Goal: Information Seeking & Learning: Learn about a topic

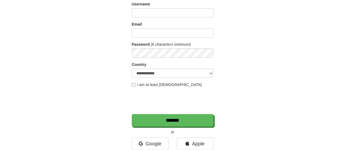
scroll to position [82, 0]
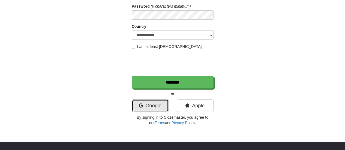
click at [156, 101] on link "Google" at bounding box center [150, 105] width 37 height 13
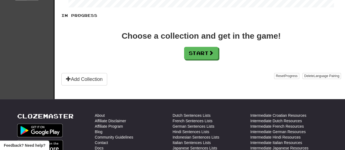
scroll to position [109, 0]
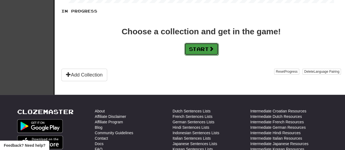
click at [210, 50] on button "Start" at bounding box center [201, 49] width 34 height 13
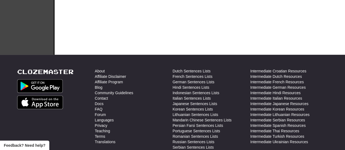
scroll to position [0, 0]
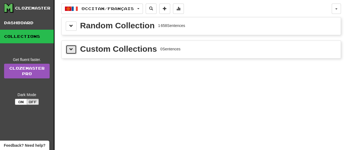
click at [74, 48] on button at bounding box center [71, 49] width 11 height 9
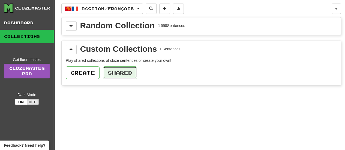
click at [127, 72] on button "Shared" at bounding box center [120, 72] width 34 height 13
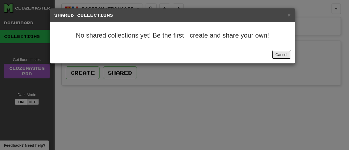
click at [285, 54] on button "Cancel" at bounding box center [281, 54] width 19 height 9
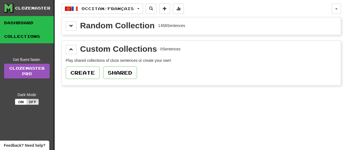
click at [21, 20] on link "Dashboard" at bounding box center [27, 23] width 54 height 14
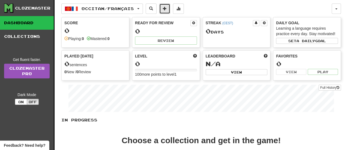
click at [170, 10] on button at bounding box center [164, 9] width 11 height 10
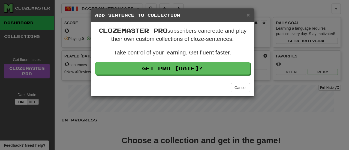
click at [245, 13] on h5 "Add Sentence to Collection" at bounding box center [172, 15] width 155 height 5
click at [247, 13] on span "×" at bounding box center [247, 15] width 3 height 6
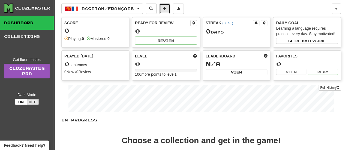
click at [166, 10] on span at bounding box center [165, 9] width 4 height 4
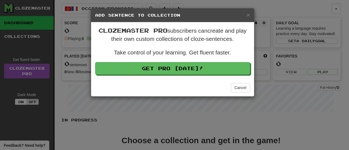
click at [245, 13] on h5 "Add Sentence to Collection" at bounding box center [172, 15] width 155 height 5
click at [249, 16] on span "×" at bounding box center [247, 15] width 3 height 6
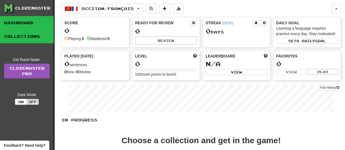
click at [36, 42] on link "Collections" at bounding box center [27, 37] width 54 height 14
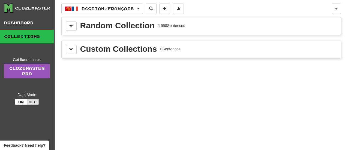
click at [105, 26] on div "Random Collection" at bounding box center [117, 26] width 74 height 8
click at [71, 26] on span at bounding box center [71, 26] width 4 height 4
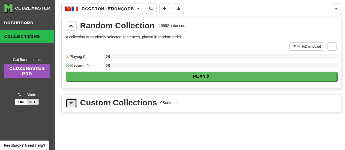
click at [66, 103] on button at bounding box center [71, 103] width 11 height 9
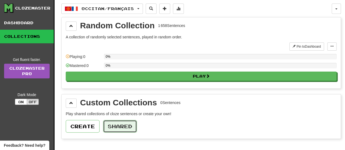
click at [113, 125] on button "Shared" at bounding box center [120, 126] width 34 height 13
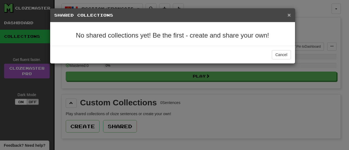
click at [288, 14] on span "×" at bounding box center [288, 15] width 3 height 6
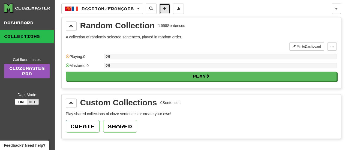
click at [166, 7] on span at bounding box center [165, 9] width 4 height 4
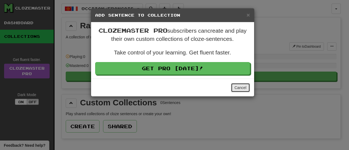
click at [243, 85] on button "Cancel" at bounding box center [240, 87] width 19 height 9
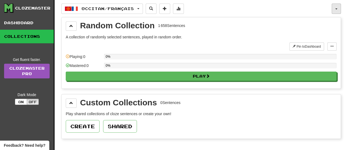
click at [338, 11] on button "button" at bounding box center [335, 9] width 9 height 10
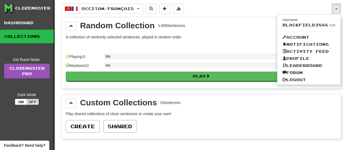
click at [226, 9] on div "Occitan / Français Occitan / Français Streak: 0 Review: 0 Points today: 0 Русск…" at bounding box center [196, 9] width 270 height 10
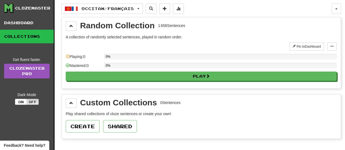
click at [40, 5] on div "Clozemaster" at bounding box center [29, 8] width 50 height 9
click at [23, 6] on div "Clozemaster" at bounding box center [32, 7] width 35 height 5
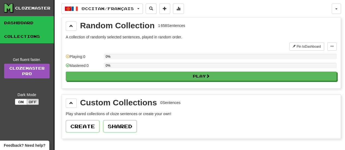
click at [16, 24] on link "Dashboard" at bounding box center [27, 23] width 54 height 14
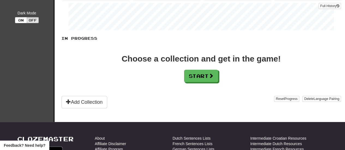
scroll to position [54, 0]
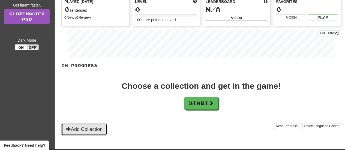
click at [86, 126] on button "Add Collection" at bounding box center [84, 129] width 46 height 13
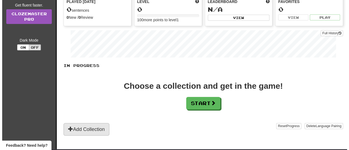
scroll to position [0, 0]
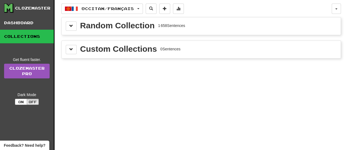
click at [106, 26] on div "Random Collection" at bounding box center [117, 26] width 74 height 8
click at [70, 26] on span at bounding box center [71, 26] width 4 height 4
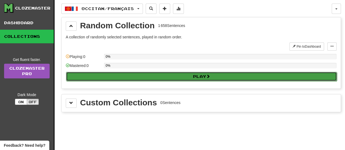
click at [148, 77] on button "Play" at bounding box center [201, 76] width 271 height 9
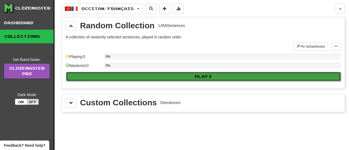
select select "**"
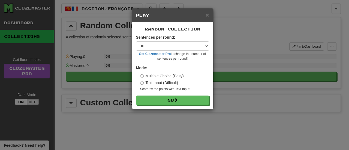
click at [155, 80] on label "Text Input (Difficult)" at bounding box center [159, 82] width 38 height 5
click at [151, 75] on label "Multiple Choice (Easy)" at bounding box center [162, 75] width 44 height 5
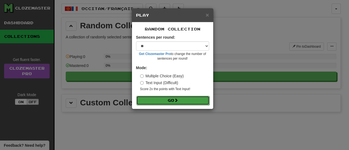
click at [175, 98] on button "Go" at bounding box center [172, 100] width 73 height 9
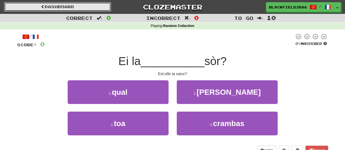
click at [42, 6] on span at bounding box center [43, 7] width 4 height 4
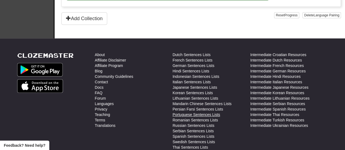
scroll to position [82, 0]
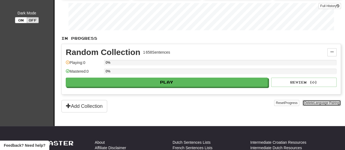
click at [313, 101] on span "Language Pairing" at bounding box center [326, 103] width 26 height 4
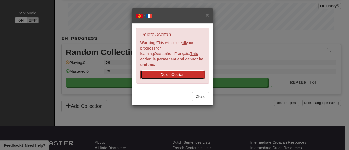
click at [189, 70] on button "Delete Occitan" at bounding box center [172, 74] width 64 height 9
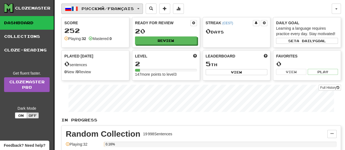
click at [138, 5] on button "Русский / Français" at bounding box center [101, 9] width 81 height 10
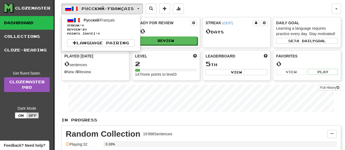
click at [221, 4] on div "Русский / Français Русский / Français Streak: 0 Review: 20 Points today: 0 Lang…" at bounding box center [196, 9] width 270 height 10
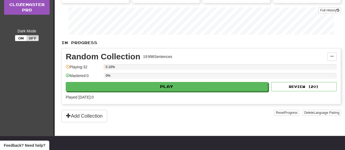
scroll to position [82, 0]
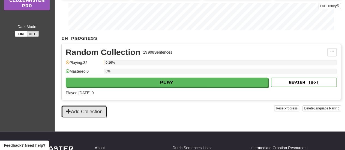
click at [99, 109] on button "Add Collection" at bounding box center [84, 111] width 46 height 13
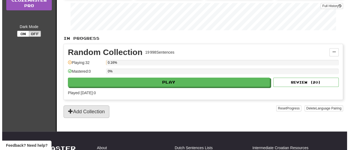
scroll to position [0, 0]
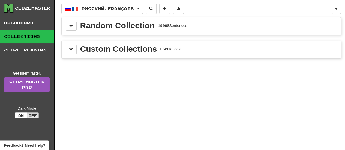
click at [141, 30] on div "Random Collection 19 998 Sentences" at bounding box center [201, 26] width 271 height 9
click at [71, 25] on span at bounding box center [71, 26] width 4 height 4
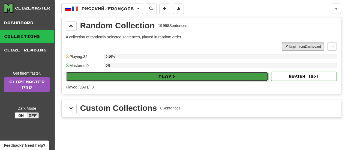
click at [240, 74] on button "Play" at bounding box center [167, 76] width 202 height 9
select select "**"
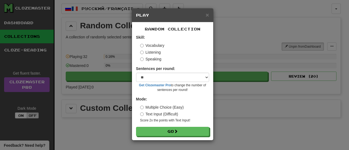
click at [174, 108] on label "Multiple Choice (Easy)" at bounding box center [162, 107] width 44 height 5
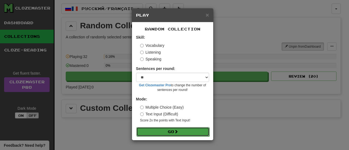
click at [177, 129] on button "Go" at bounding box center [172, 131] width 73 height 9
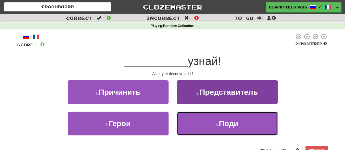
click at [216, 126] on small "4 ." at bounding box center [216, 125] width 3 height 4
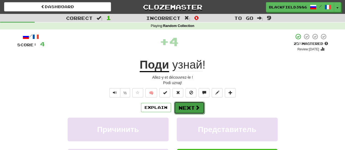
click at [189, 107] on button "Next" at bounding box center [189, 108] width 31 height 13
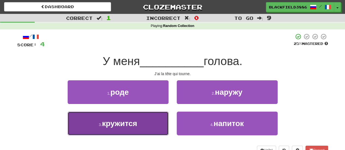
click at [139, 124] on button "3 . кружится" at bounding box center [118, 124] width 101 height 24
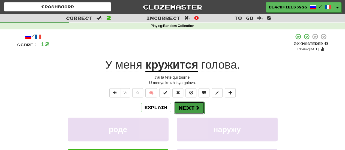
click at [177, 107] on button "Next" at bounding box center [189, 108] width 31 height 13
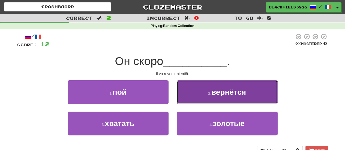
click at [217, 99] on button "2 . вернётся" at bounding box center [227, 92] width 101 height 24
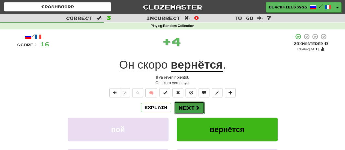
click at [196, 108] on span at bounding box center [197, 107] width 5 height 5
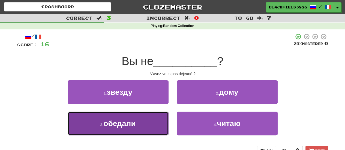
click at [118, 127] on span "обедали" at bounding box center [119, 123] width 32 height 8
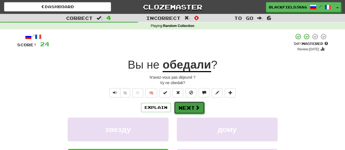
click at [197, 106] on span at bounding box center [197, 107] width 5 height 5
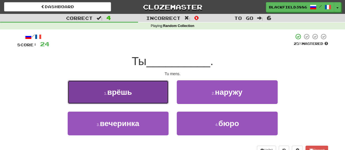
click at [153, 96] on button "1 . врёшь" at bounding box center [118, 92] width 101 height 24
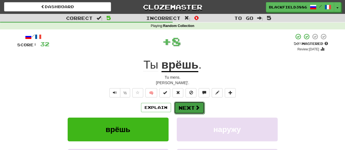
click at [198, 105] on span at bounding box center [197, 107] width 5 height 5
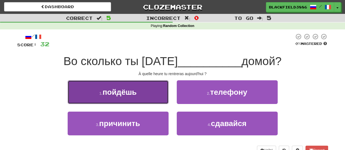
click at [121, 95] on span "пойдëшь" at bounding box center [119, 92] width 34 height 8
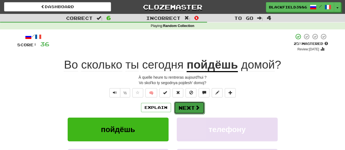
click at [195, 107] on span at bounding box center [197, 107] width 5 height 5
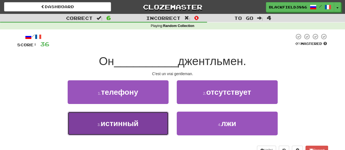
click at [138, 121] on span "истинный" at bounding box center [120, 123] width 38 height 8
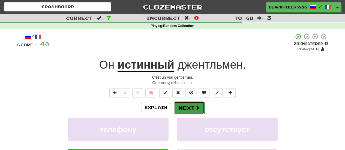
click at [190, 104] on button "Next" at bounding box center [189, 108] width 31 height 13
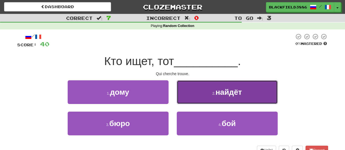
click at [254, 94] on button "2 . найдёт" at bounding box center [227, 92] width 101 height 24
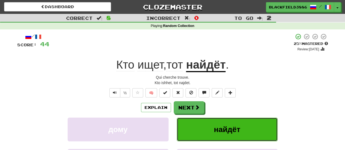
click at [230, 130] on span "найдёт" at bounding box center [227, 129] width 26 height 8
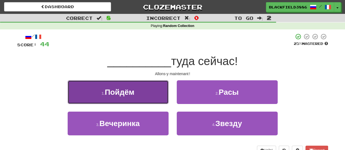
click at [116, 95] on span "Пойдём" at bounding box center [120, 92] width 30 height 8
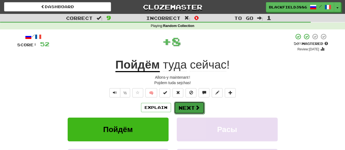
click at [198, 106] on span at bounding box center [197, 107] width 5 height 5
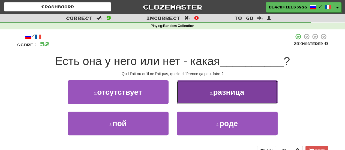
click at [232, 90] on span "разница" at bounding box center [228, 92] width 31 height 8
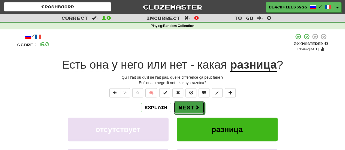
click at [197, 111] on button "Next" at bounding box center [189, 107] width 31 height 13
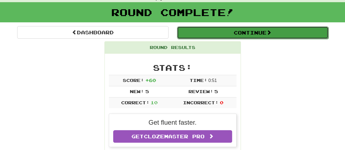
click at [265, 28] on button "Continue" at bounding box center [252, 32] width 151 height 13
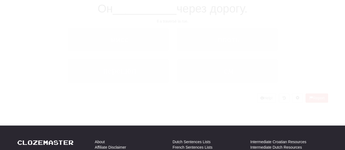
scroll to position [27, 0]
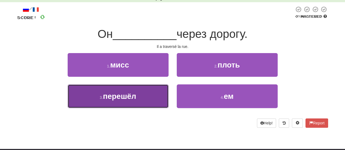
click at [128, 100] on span "перешёл" at bounding box center [119, 96] width 33 height 8
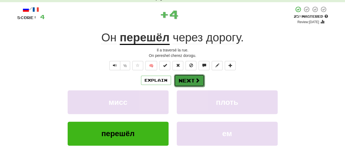
click at [195, 78] on span at bounding box center [197, 80] width 5 height 5
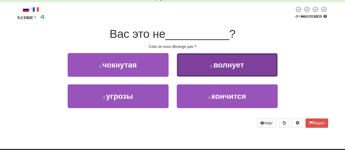
click at [200, 69] on button "2 . волнует" at bounding box center [227, 65] width 101 height 24
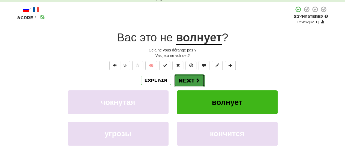
click at [190, 77] on button "Next" at bounding box center [189, 80] width 31 height 13
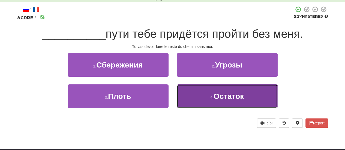
click at [218, 95] on span "Остаток" at bounding box center [228, 96] width 30 height 8
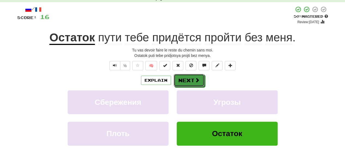
click at [187, 74] on button "Next" at bounding box center [189, 80] width 31 height 13
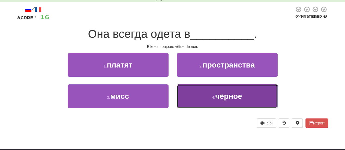
click at [199, 93] on button "4 . чёрное" at bounding box center [227, 96] width 101 height 24
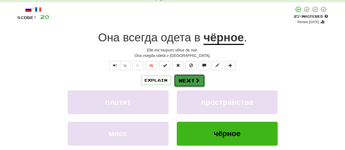
click at [192, 84] on button "Next" at bounding box center [189, 80] width 31 height 13
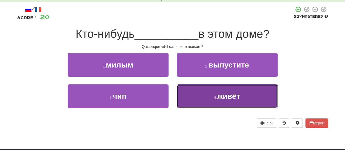
click at [237, 102] on button "4 . живёт" at bounding box center [227, 96] width 101 height 24
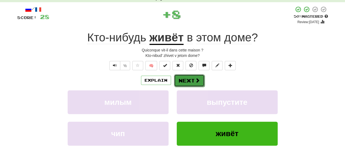
click at [194, 75] on button "Next" at bounding box center [189, 80] width 31 height 13
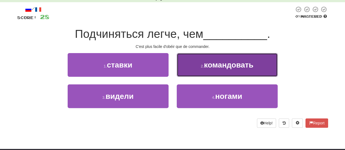
click at [224, 65] on span "командовать" at bounding box center [228, 65] width 49 height 8
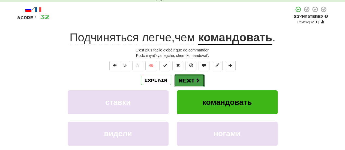
click at [183, 84] on button "Next" at bounding box center [189, 80] width 31 height 13
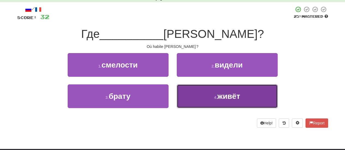
click at [228, 96] on span "живёт" at bounding box center [228, 96] width 23 height 8
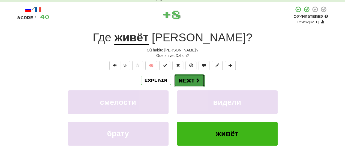
click at [181, 79] on button "Next" at bounding box center [189, 80] width 31 height 13
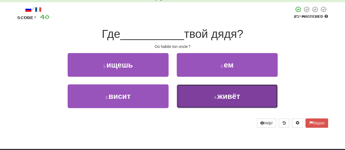
click at [205, 98] on button "4 . живёт" at bounding box center [227, 96] width 101 height 24
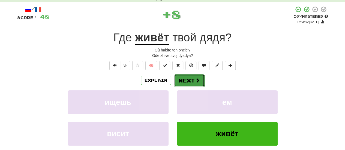
click at [191, 84] on button "Next" at bounding box center [189, 80] width 31 height 13
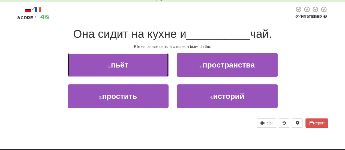
click at [136, 71] on button "1 . пьёт" at bounding box center [118, 65] width 101 height 24
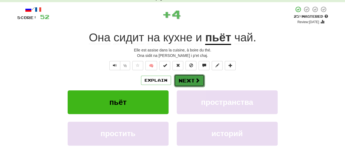
click at [190, 81] on button "Next" at bounding box center [189, 80] width 31 height 13
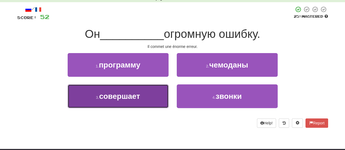
click at [142, 99] on button "3 . совершает" at bounding box center [118, 96] width 101 height 24
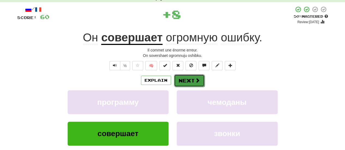
click at [189, 79] on button "Next" at bounding box center [189, 80] width 31 height 13
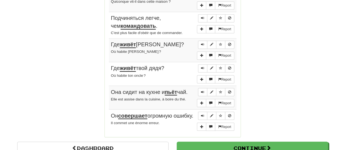
scroll to position [490, 0]
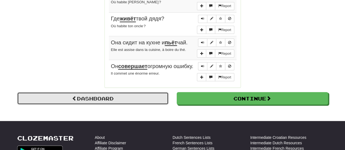
click at [136, 98] on link "Dashboard" at bounding box center [92, 98] width 151 height 13
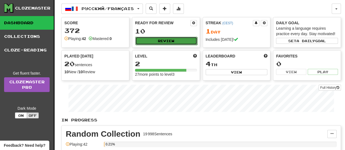
click at [184, 39] on button "Review" at bounding box center [166, 41] width 62 height 8
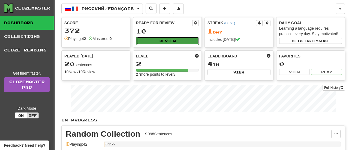
select select "**"
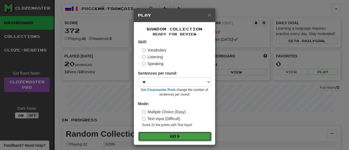
click at [185, 133] on button "Go" at bounding box center [174, 136] width 73 height 9
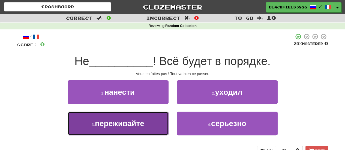
click at [143, 124] on span "переживайте" at bounding box center [119, 123] width 49 height 8
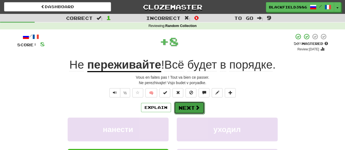
click at [192, 109] on button "Next" at bounding box center [189, 108] width 31 height 13
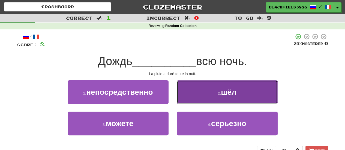
click at [227, 88] on span "шёл" at bounding box center [229, 92] width 16 height 8
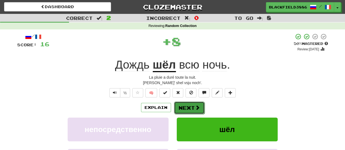
click at [182, 104] on button "Next" at bounding box center [189, 108] width 31 height 13
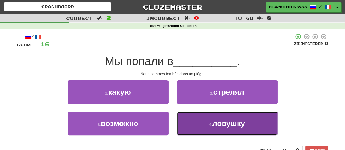
click at [232, 129] on button "4 . ловушку" at bounding box center [227, 124] width 101 height 24
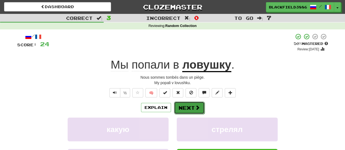
click at [193, 107] on button "Next" at bounding box center [189, 108] width 31 height 13
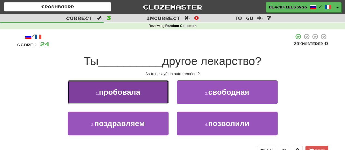
click at [147, 97] on button "1 . пробовала" at bounding box center [118, 92] width 101 height 24
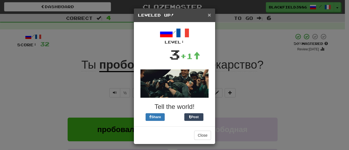
click at [208, 13] on span "×" at bounding box center [209, 15] width 3 height 6
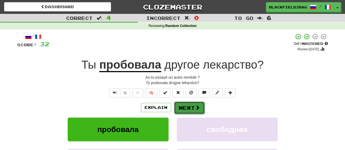
click at [198, 109] on span at bounding box center [197, 107] width 5 height 5
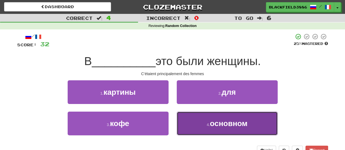
click at [200, 122] on button "4 . основном" at bounding box center [227, 124] width 101 height 24
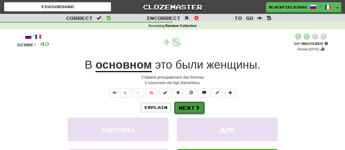
click at [195, 108] on span at bounding box center [197, 107] width 5 height 5
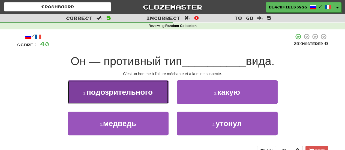
click at [149, 93] on span "подозрительного" at bounding box center [119, 92] width 66 height 8
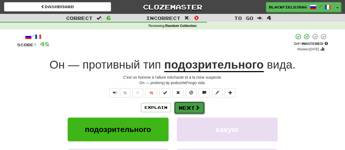
click at [177, 109] on button "Next" at bounding box center [189, 108] width 31 height 13
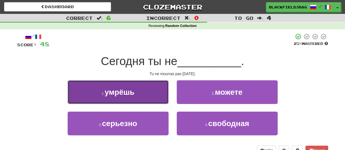
click at [133, 90] on span "умрёшь" at bounding box center [120, 92] width 30 height 8
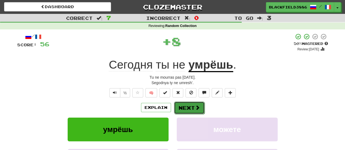
click at [192, 105] on button "Next" at bounding box center [189, 108] width 31 height 13
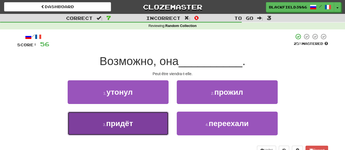
click at [146, 119] on button "3 . придёт" at bounding box center [118, 124] width 101 height 24
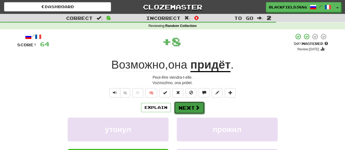
click at [187, 108] on button "Next" at bounding box center [189, 108] width 31 height 13
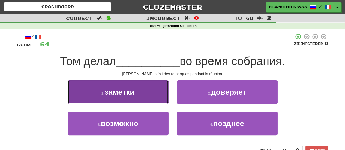
click at [136, 89] on button "1 . заметки" at bounding box center [118, 92] width 101 height 24
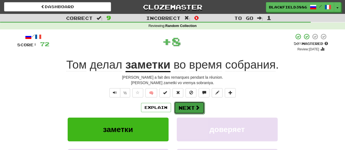
click at [183, 106] on button "Next" at bounding box center [189, 108] width 31 height 13
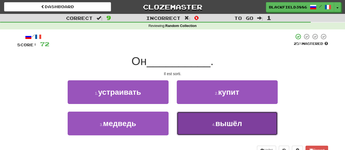
click at [190, 123] on button "4 . вышёл" at bounding box center [227, 124] width 101 height 24
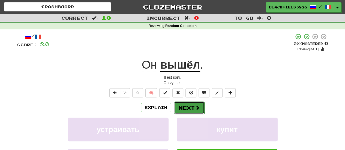
click at [193, 109] on button "Next" at bounding box center [189, 108] width 31 height 13
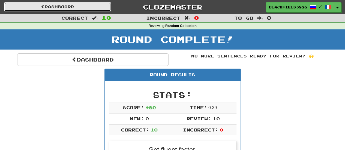
click at [55, 7] on link "Dashboard" at bounding box center [57, 6] width 107 height 9
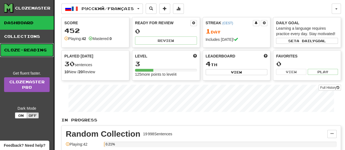
click at [23, 50] on link "Cloze-Reading" at bounding box center [27, 50] width 54 height 14
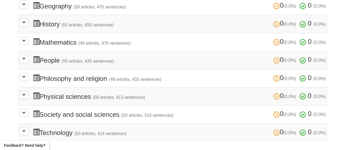
scroll to position [272, 0]
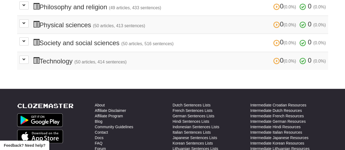
click at [60, 58] on h3 "0 (0.0%) 0 (0.0%) Technology (50 articles, 414 sentences) 0 (0.0%) 0 (0.0%)" at bounding box center [179, 61] width 293 height 8
click at [21, 56] on button at bounding box center [23, 60] width 9 height 8
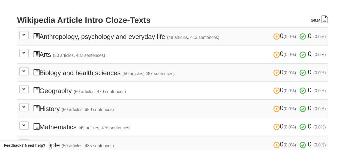
scroll to position [109, 0]
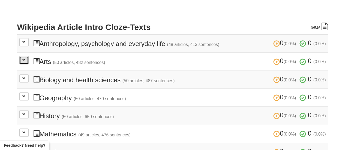
click at [26, 59] on button at bounding box center [23, 60] width 9 height 8
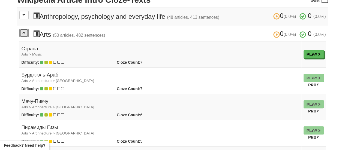
scroll to position [163, 0]
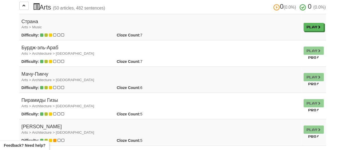
click at [306, 103] on td "Play Pro!" at bounding box center [313, 106] width 25 height 26
click at [310, 108] on small "Pro!" at bounding box center [313, 110] width 11 height 4
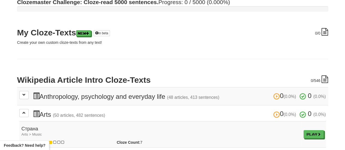
scroll to position [0, 0]
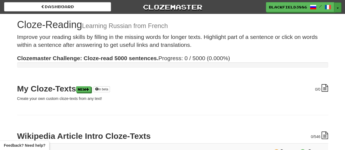
click at [336, 6] on button "Toggle Dropdown" at bounding box center [337, 7] width 7 height 10
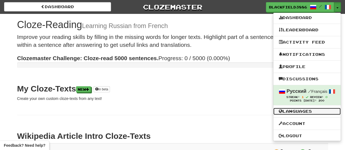
click at [296, 114] on link "Languages" at bounding box center [306, 111] width 67 height 7
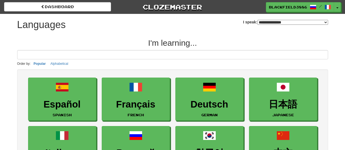
select select "*******"
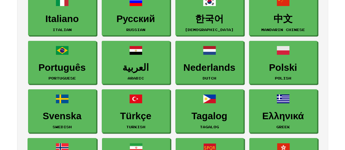
scroll to position [136, 0]
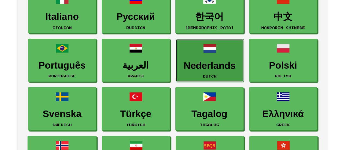
click at [206, 64] on h3 "Nederlands" at bounding box center [209, 65] width 62 height 11
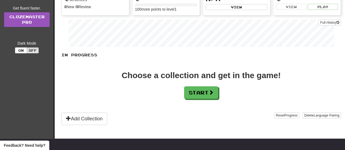
scroll to position [82, 0]
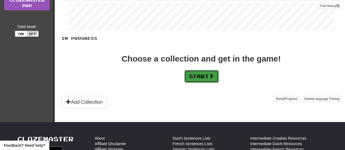
click at [197, 73] on button "Start" at bounding box center [201, 76] width 34 height 13
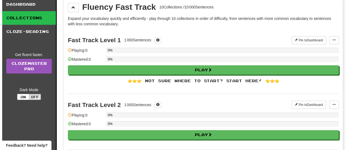
scroll to position [27, 0]
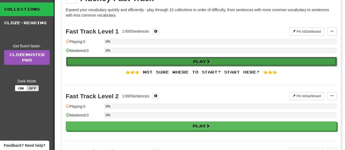
click at [206, 61] on button "Play" at bounding box center [201, 61] width 271 height 9
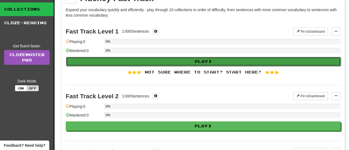
select select "**"
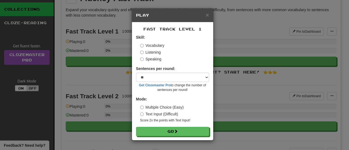
click at [170, 115] on label "Text Input (Difficult)" at bounding box center [159, 113] width 38 height 5
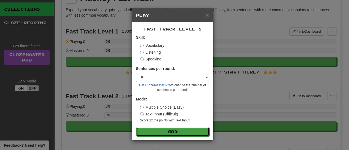
click at [176, 128] on button "Go" at bounding box center [172, 131] width 73 height 9
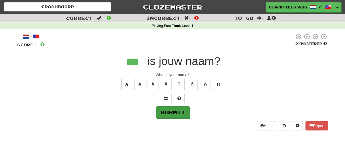
type input "***"
click at [157, 114] on button "Submit" at bounding box center [173, 112] width 34 height 13
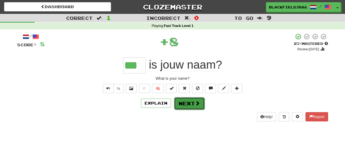
click at [198, 104] on span at bounding box center [197, 103] width 5 height 5
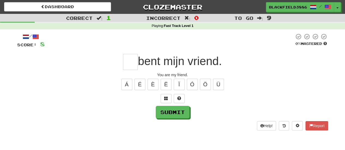
type input "*"
type input "**"
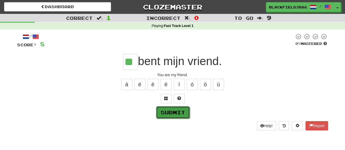
click at [182, 114] on button "Submit" at bounding box center [173, 112] width 34 height 13
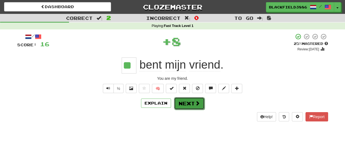
click at [181, 107] on button "Next" at bounding box center [189, 103] width 31 height 13
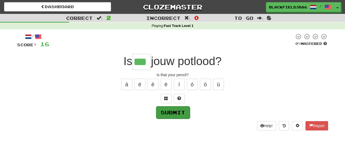
type input "***"
click at [184, 108] on button "Submit" at bounding box center [173, 112] width 34 height 13
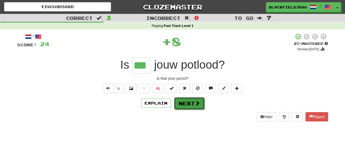
click at [181, 103] on button "Next" at bounding box center [189, 103] width 31 height 13
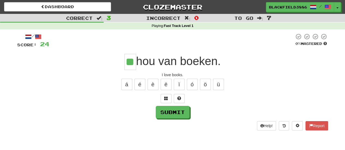
type input "**"
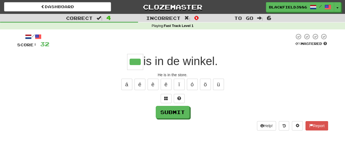
type input "***"
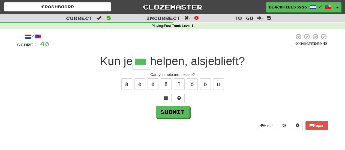
type input "***"
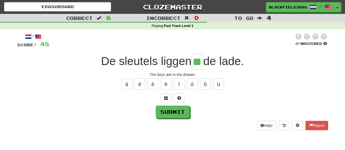
type input "**"
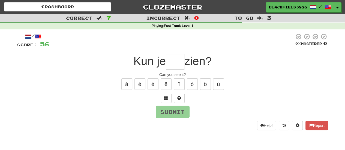
type input "*"
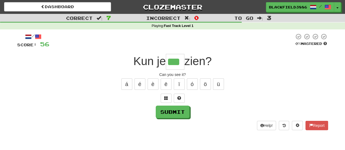
type input "***"
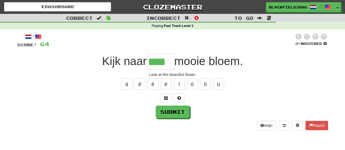
type input "****"
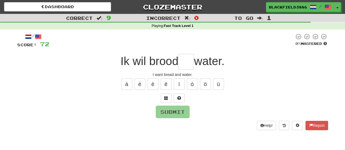
type input "*"
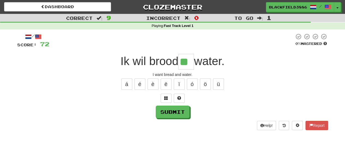
type input "**"
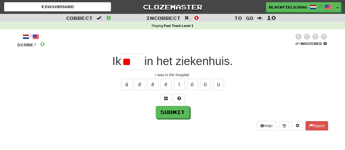
type input "*"
type input "***"
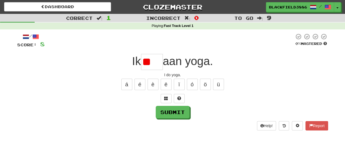
type input "*"
type input "***"
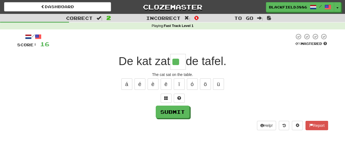
type input "**"
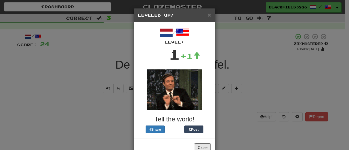
click at [199, 144] on button "Close" at bounding box center [202, 147] width 17 height 9
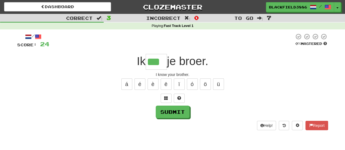
type input "***"
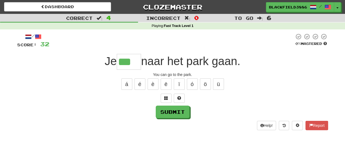
type input "****"
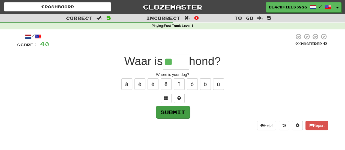
type input "****"
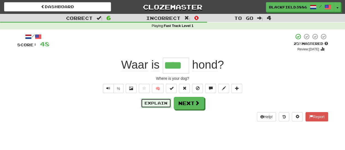
click at [149, 99] on button "Explain" at bounding box center [156, 103] width 30 height 9
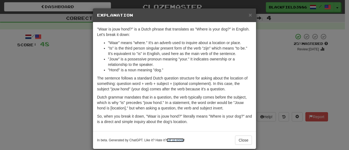
click at [178, 138] on link "Let us know" at bounding box center [174, 140] width 17 height 4
click at [237, 141] on button "Close" at bounding box center [243, 140] width 17 height 9
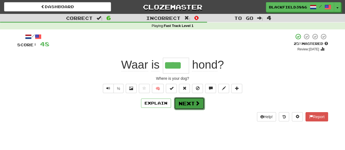
click at [191, 100] on button "Next" at bounding box center [189, 103] width 31 height 13
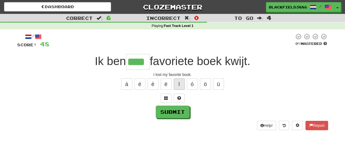
type input "****"
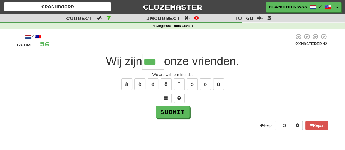
type input "***"
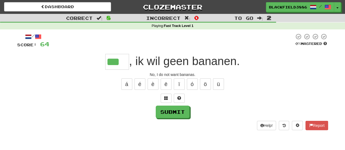
type input "***"
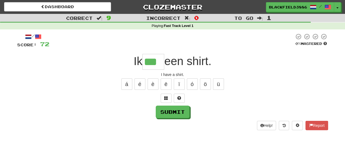
type input "***"
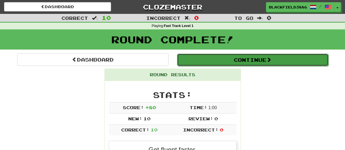
click at [270, 56] on button "Continue" at bounding box center [252, 60] width 151 height 13
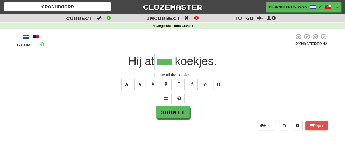
type input "****"
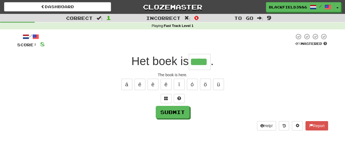
type input "****"
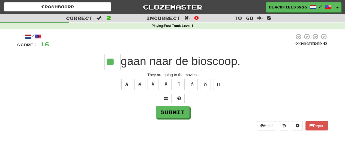
type input "**"
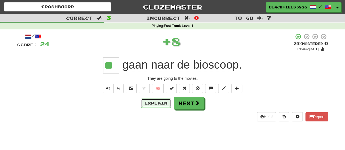
click at [154, 105] on button "Explain" at bounding box center [156, 103] width 30 height 9
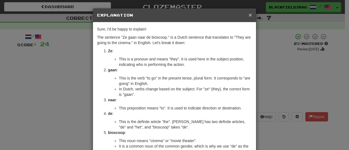
click at [248, 14] on span "×" at bounding box center [249, 15] width 3 height 6
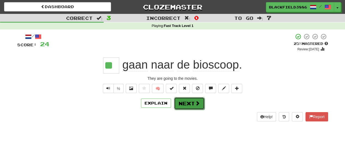
click at [189, 105] on button "Next" at bounding box center [189, 103] width 31 height 13
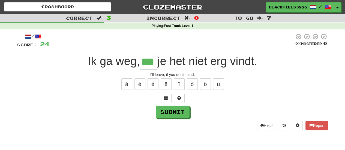
type input "***"
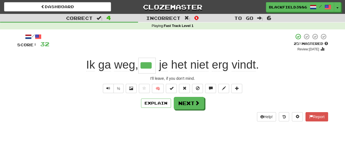
click at [226, 61] on span "erg" at bounding box center [220, 64] width 17 height 13
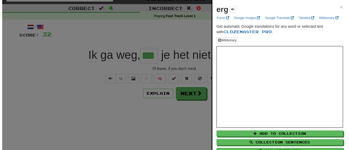
scroll to position [11, 0]
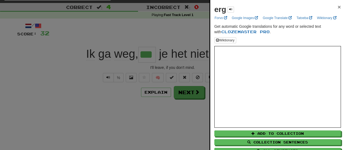
click at [337, 5] on span "×" at bounding box center [338, 7] width 3 height 6
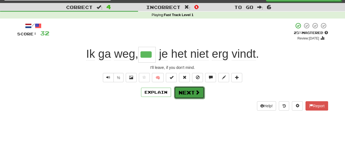
click at [191, 91] on button "Next" at bounding box center [189, 92] width 31 height 13
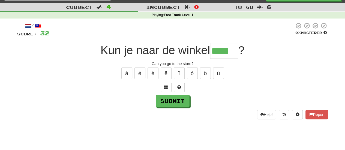
type input "****"
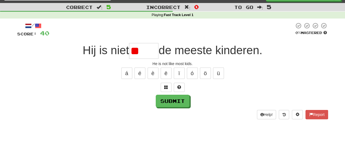
type input "*"
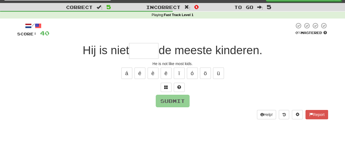
type input "*"
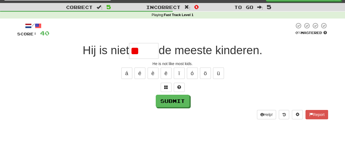
type input "*"
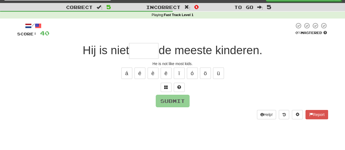
type input "*"
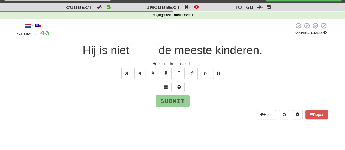
type input "*"
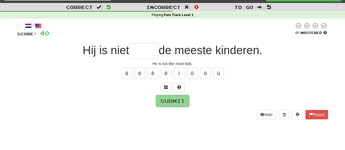
type input "*"
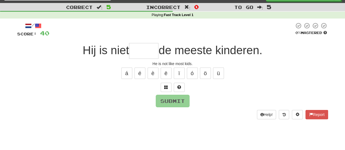
type input "*"
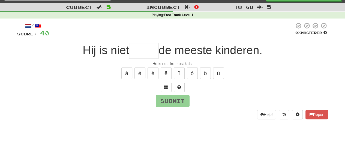
type input "*"
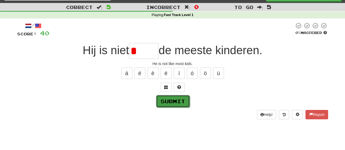
click at [184, 100] on button "Submit" at bounding box center [173, 101] width 34 height 13
type input "*****"
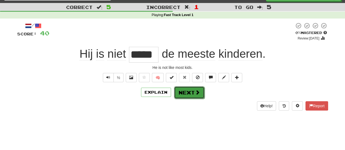
click at [184, 96] on button "Next" at bounding box center [189, 92] width 31 height 13
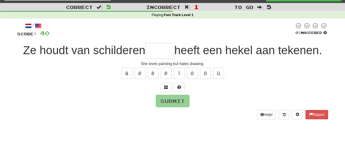
type input "*"
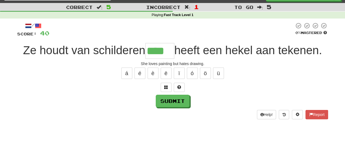
type input "****"
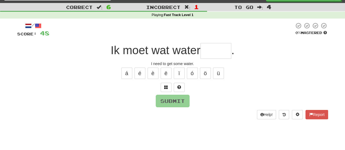
type input "*"
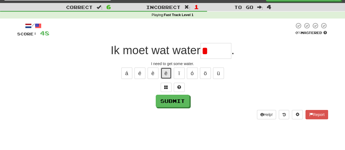
click at [169, 75] on button "ë" at bounding box center [165, 73] width 11 height 11
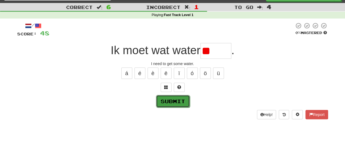
click at [180, 102] on button "Submit" at bounding box center [173, 101] width 34 height 13
type input "*****"
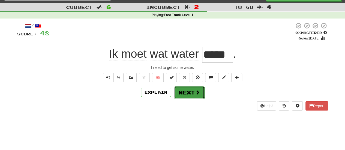
click at [186, 90] on button "Next" at bounding box center [189, 92] width 31 height 13
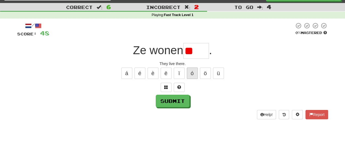
type input "*"
type input "****"
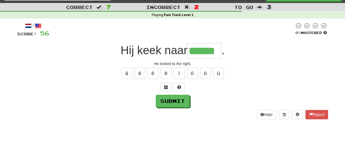
type input "******"
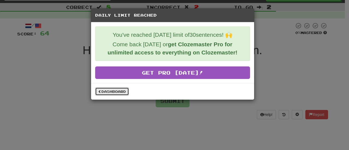
click at [119, 90] on link "Dashboard" at bounding box center [112, 91] width 34 height 8
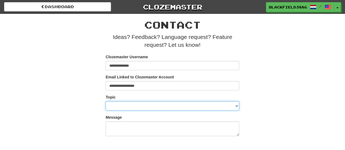
click at [147, 104] on select "**********" at bounding box center [171, 105] width 133 height 9
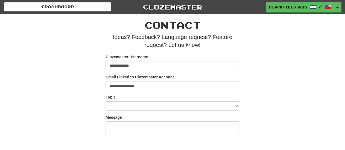
click at [86, 80] on div "**********" at bounding box center [172, 94] width 212 height 161
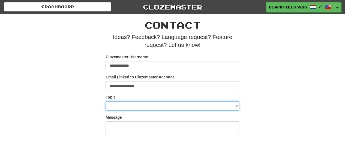
click at [125, 105] on select "**********" at bounding box center [171, 105] width 133 height 9
select select "**********"
click at [105, 101] on select "**********" at bounding box center [171, 105] width 133 height 9
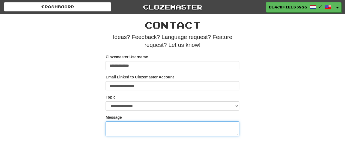
click at [129, 126] on textarea "Message" at bounding box center [171, 128] width 133 height 15
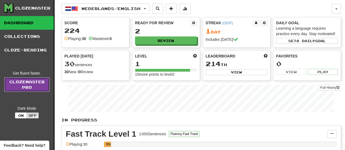
click at [35, 81] on link "Clozemaster Pro" at bounding box center [26, 84] width 45 height 15
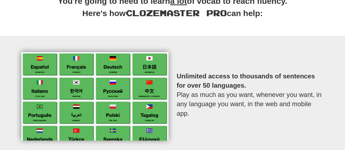
scroll to position [179, 0]
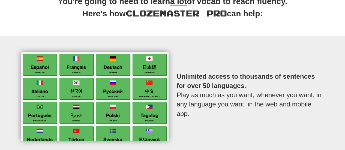
click at [329, 130] on div "Unlimited access to thousands of sentences for over 50 languages. Play as much …" at bounding box center [172, 96] width 319 height 89
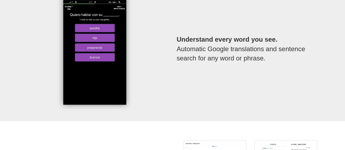
scroll to position [697, 0]
